Goal: Check status: Check status

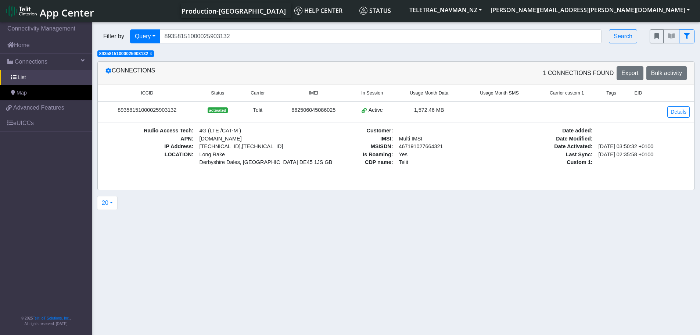
scroll to position [3, 0]
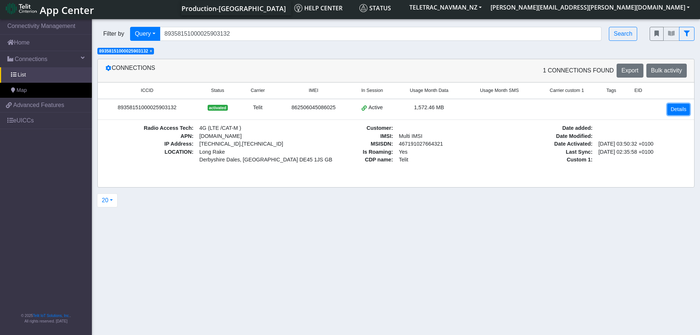
click at [677, 111] on link "Details" at bounding box center [678, 109] width 22 height 11
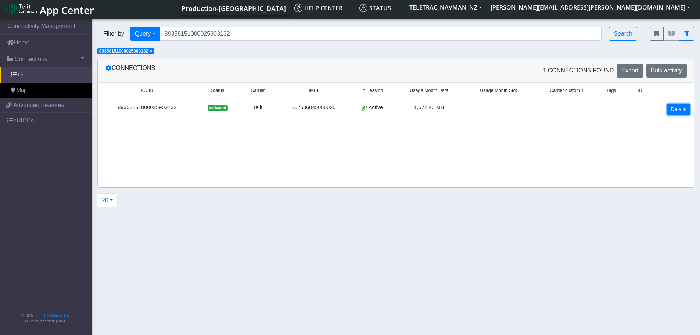
click at [677, 111] on link "Details" at bounding box center [678, 109] width 22 height 11
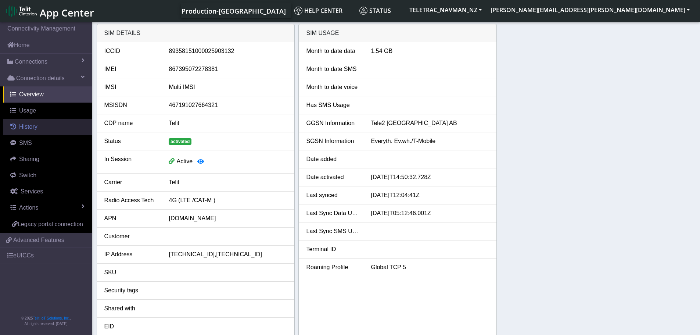
click at [40, 128] on link "History" at bounding box center [47, 127] width 89 height 16
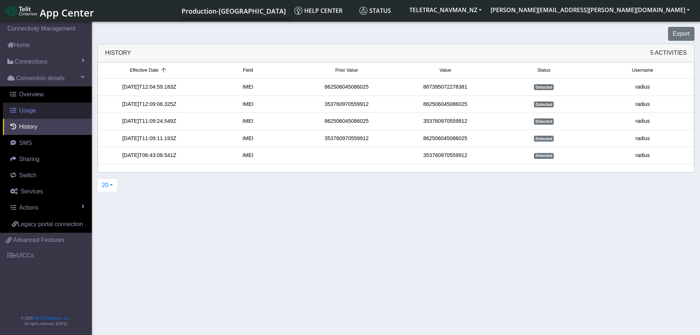
click at [40, 109] on link "Usage" at bounding box center [47, 111] width 89 height 16
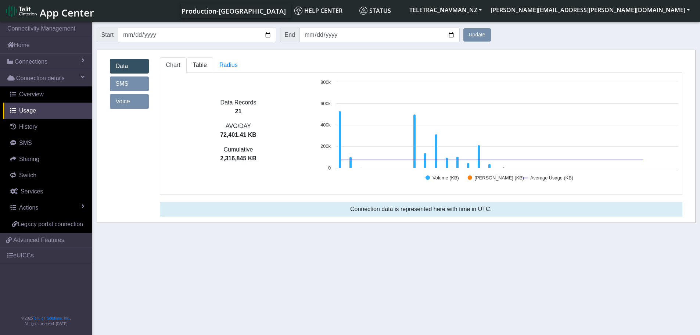
click at [194, 67] on span "Table" at bounding box center [200, 65] width 14 height 6
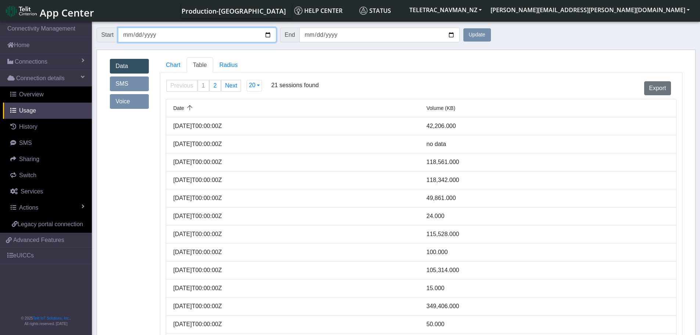
click at [268, 31] on input "[DATE]" at bounding box center [197, 35] width 158 height 15
type input "[DATE]"
click at [479, 39] on button "Update" at bounding box center [477, 34] width 28 height 13
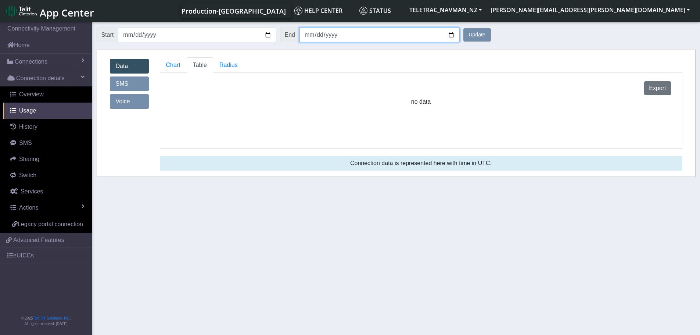
click at [451, 37] on input "[DATE]" at bounding box center [380, 35] width 160 height 15
type input "[DATE]"
click at [473, 34] on button "Update" at bounding box center [477, 34] width 28 height 13
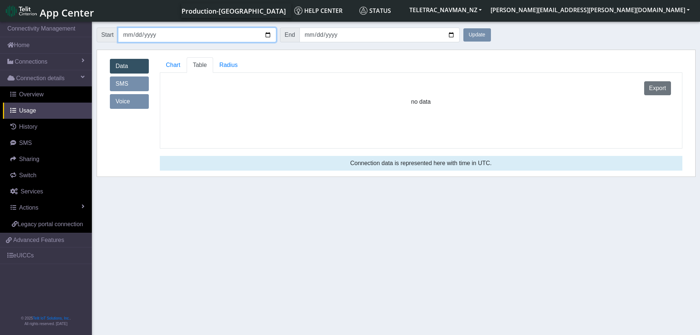
click at [268, 37] on input "[DATE]" at bounding box center [197, 35] width 158 height 15
type input "[DATE]"
click at [477, 40] on button "Update" at bounding box center [477, 34] width 28 height 13
click at [165, 69] on link "Chart" at bounding box center [173, 64] width 27 height 15
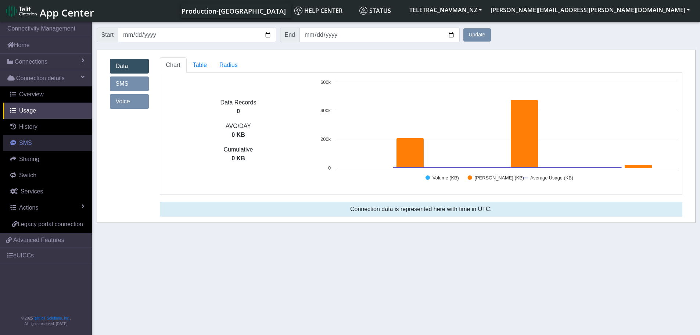
click at [37, 135] on link "SMS" at bounding box center [47, 143] width 89 height 16
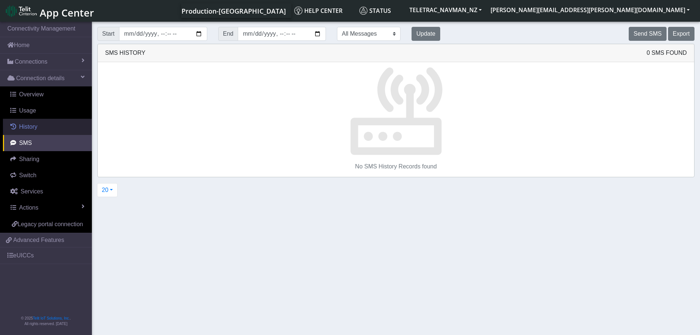
click at [37, 125] on span "History" at bounding box center [28, 126] width 18 height 6
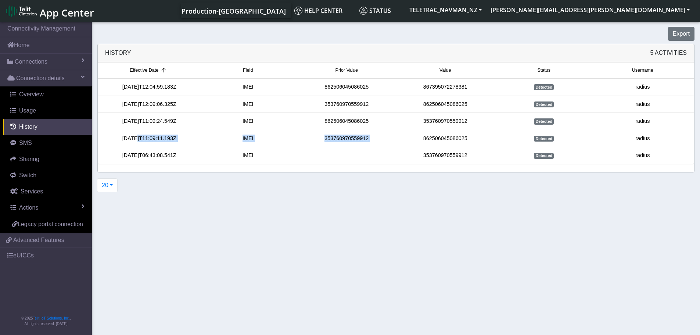
drag, startPoint x: 132, startPoint y: 139, endPoint x: 396, endPoint y: 137, distance: 263.9
click at [396, 137] on div "[DATE]T11:09:11.193Z IMEI [TECHNICAL_ID] [TECHNICAL_ID] Detected radius" at bounding box center [396, 139] width 592 height 8
drag, startPoint x: 130, startPoint y: 123, endPoint x: 169, endPoint y: 126, distance: 39.1
click at [169, 126] on li "[DATE]T11:09:24.549Z IMEI [TECHNICAL_ID] [TECHNICAL_ID] Detected radius" at bounding box center [396, 121] width 596 height 17
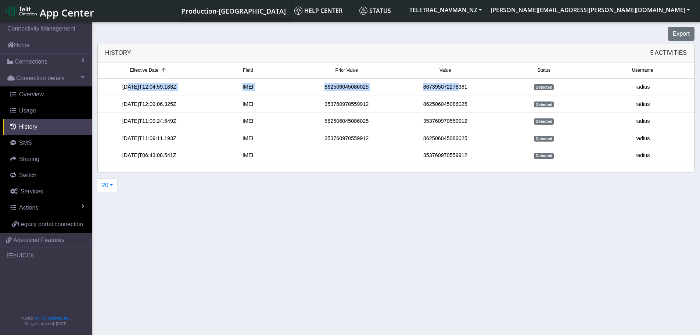
drag, startPoint x: 123, startPoint y: 89, endPoint x: 459, endPoint y: 86, distance: 335.5
click at [459, 86] on div "[DATE]T12:04:59.183Z IMEI [TECHNICAL_ID] [TECHNICAL_ID] Detected radius" at bounding box center [396, 87] width 592 height 8
click at [459, 86] on div "867395072278381" at bounding box center [445, 87] width 99 height 8
click at [357, 230] on section "Connectivity Management Home Connections List Map Connection details Overview U…" at bounding box center [350, 178] width 700 height 317
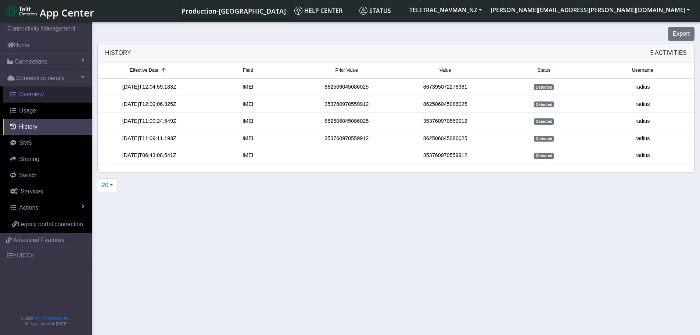
click at [51, 94] on link "Overview" at bounding box center [47, 94] width 89 height 16
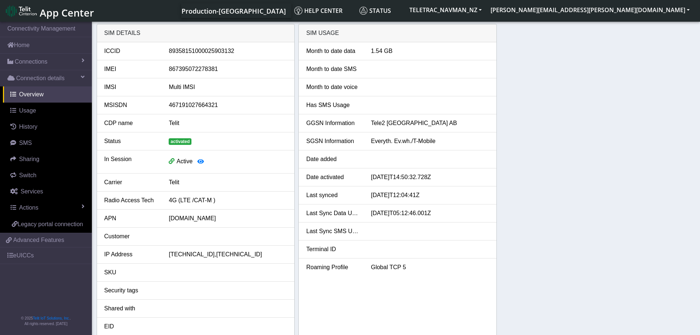
click at [191, 72] on div "867395072278381" at bounding box center [227, 69] width 129 height 9
click at [190, 102] on div "467191027664321" at bounding box center [227, 105] width 129 height 9
click at [483, 115] on li "GGSN Information Tele2 [GEOGRAPHIC_DATA] AB" at bounding box center [398, 123] width 198 height 18
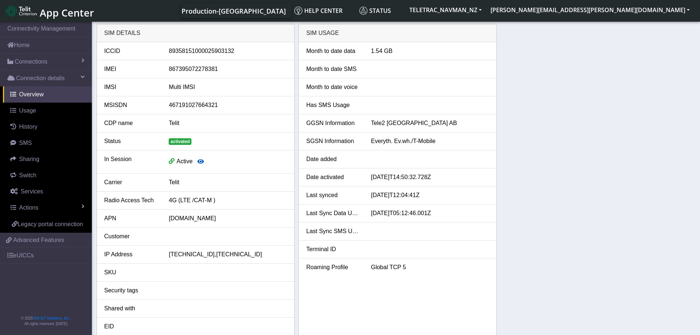
click at [202, 161] on icon "button" at bounding box center [200, 161] width 7 height 6
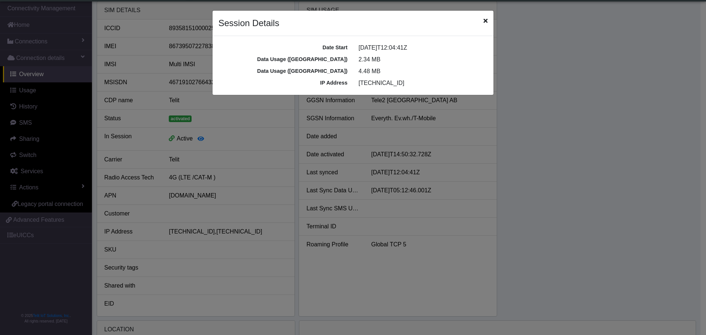
click at [483, 20] on icon "Close" at bounding box center [485, 21] width 4 height 6
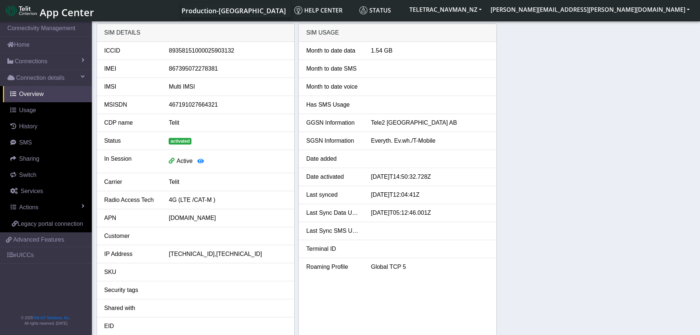
scroll to position [0, 0]
